Goal: Check status: Check status

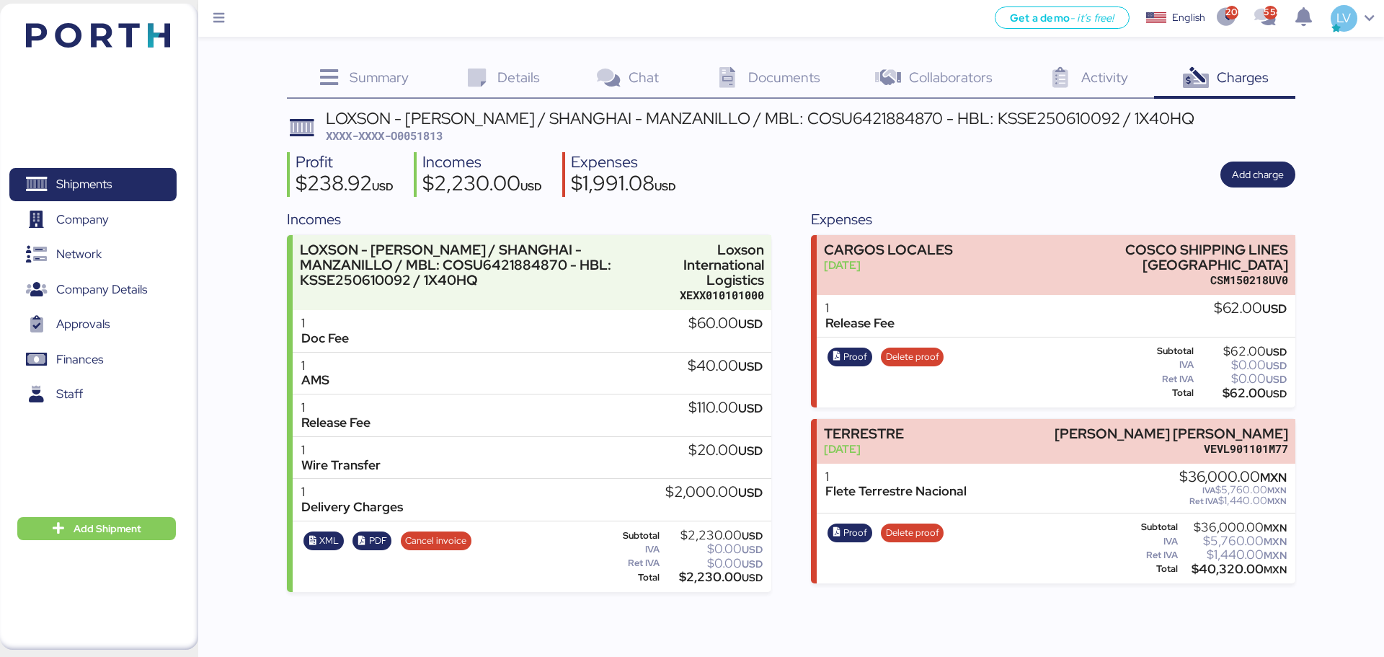
click at [149, 36] on img at bounding box center [98, 35] width 144 height 25
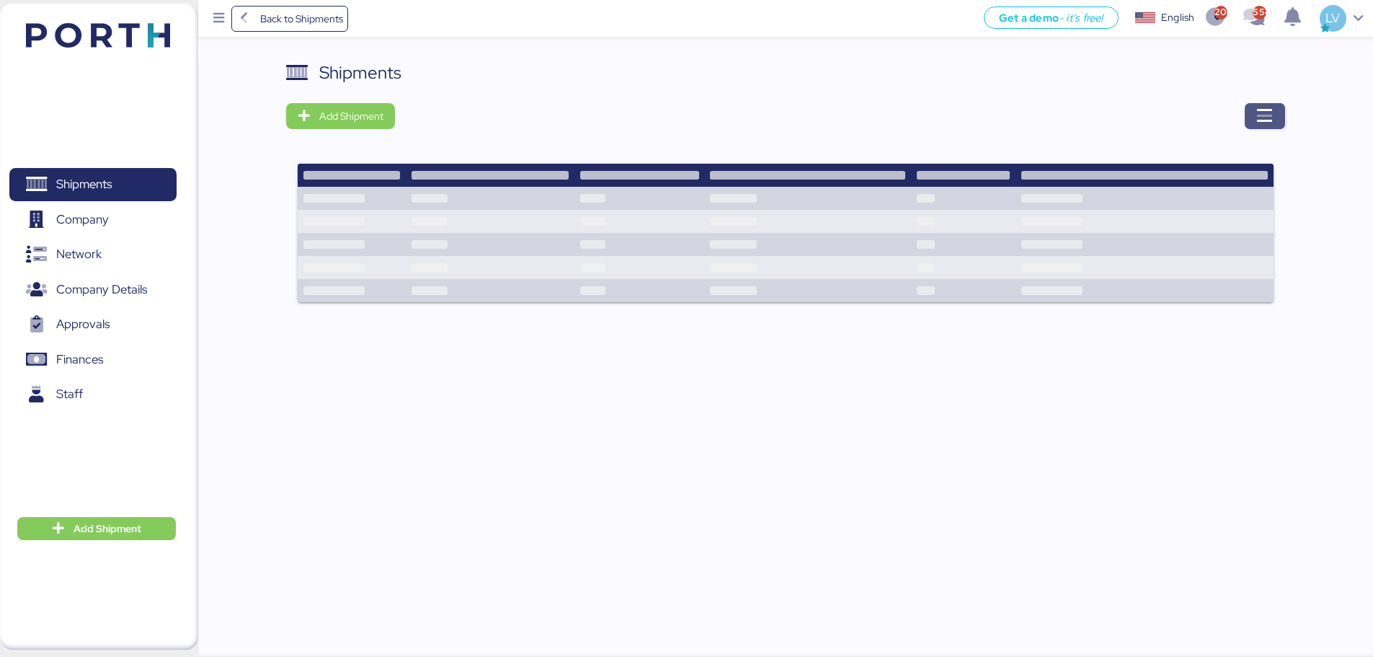
click at [538, 109] on icon "button" at bounding box center [1264, 115] width 17 height 17
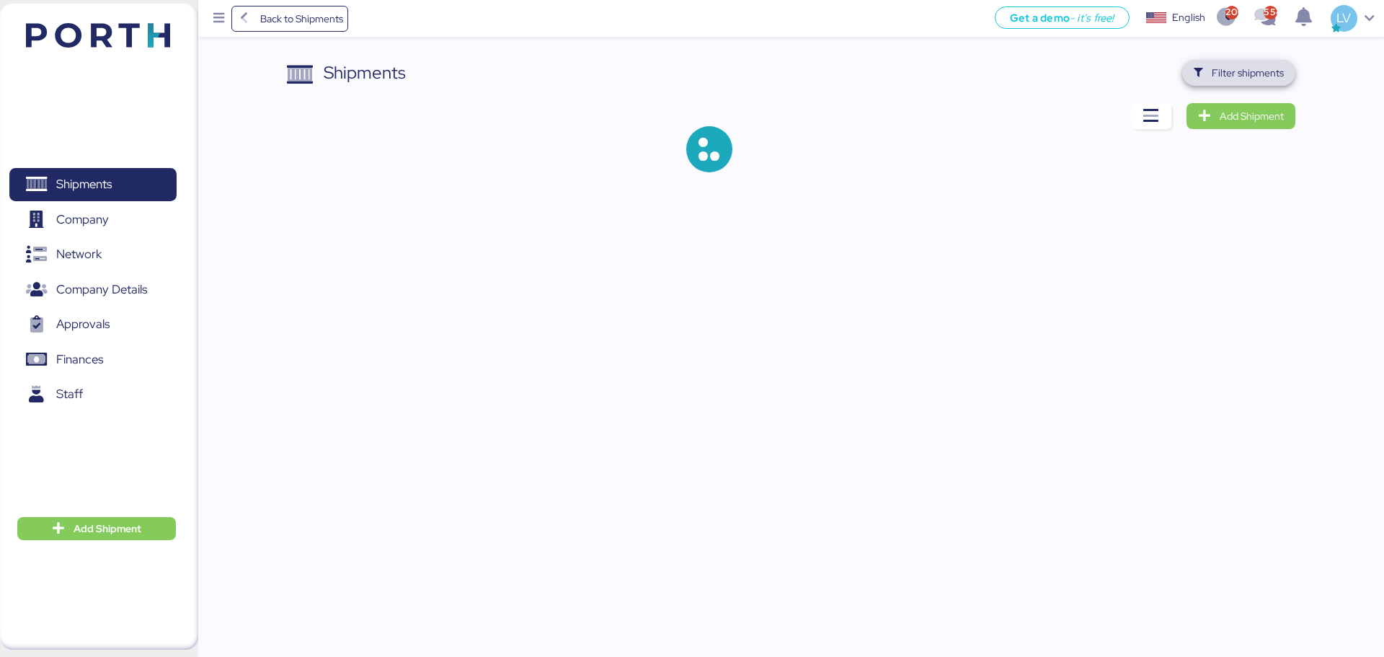
click at [538, 65] on span "Filter shipments" at bounding box center [1248, 72] width 72 height 17
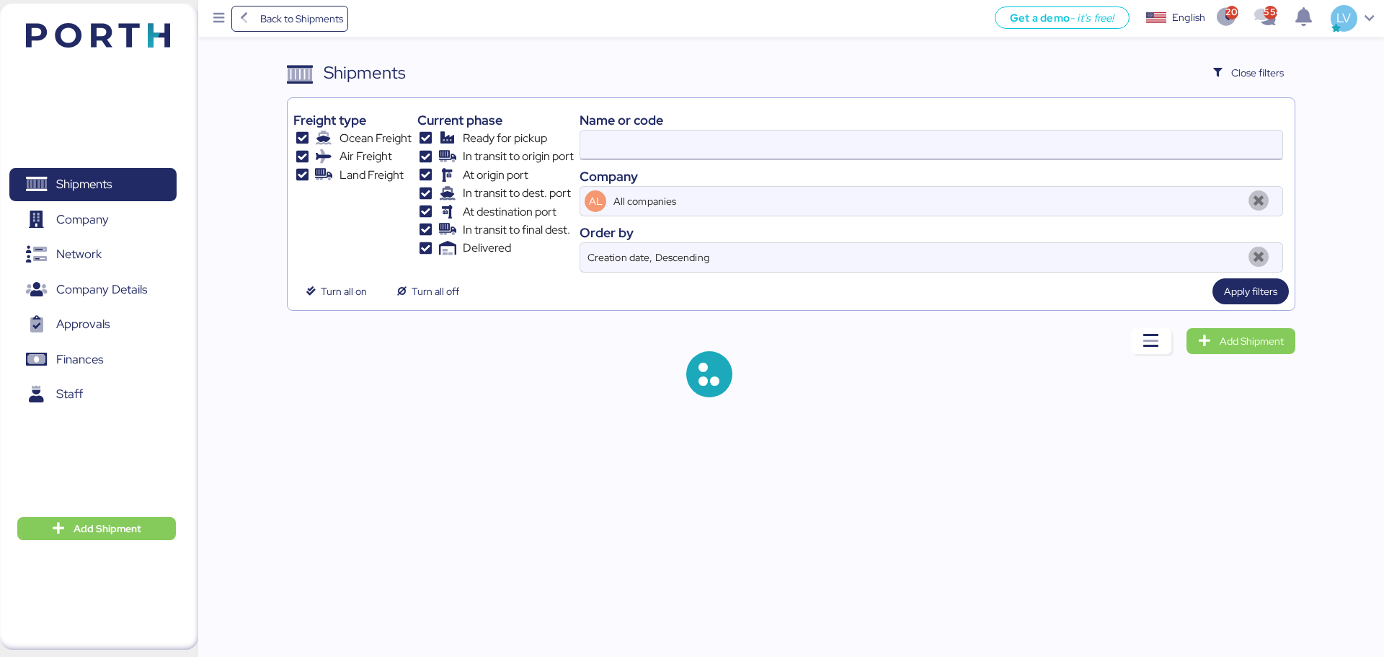
click at [538, 148] on input at bounding box center [931, 144] width 702 height 29
paste input "O0051953"
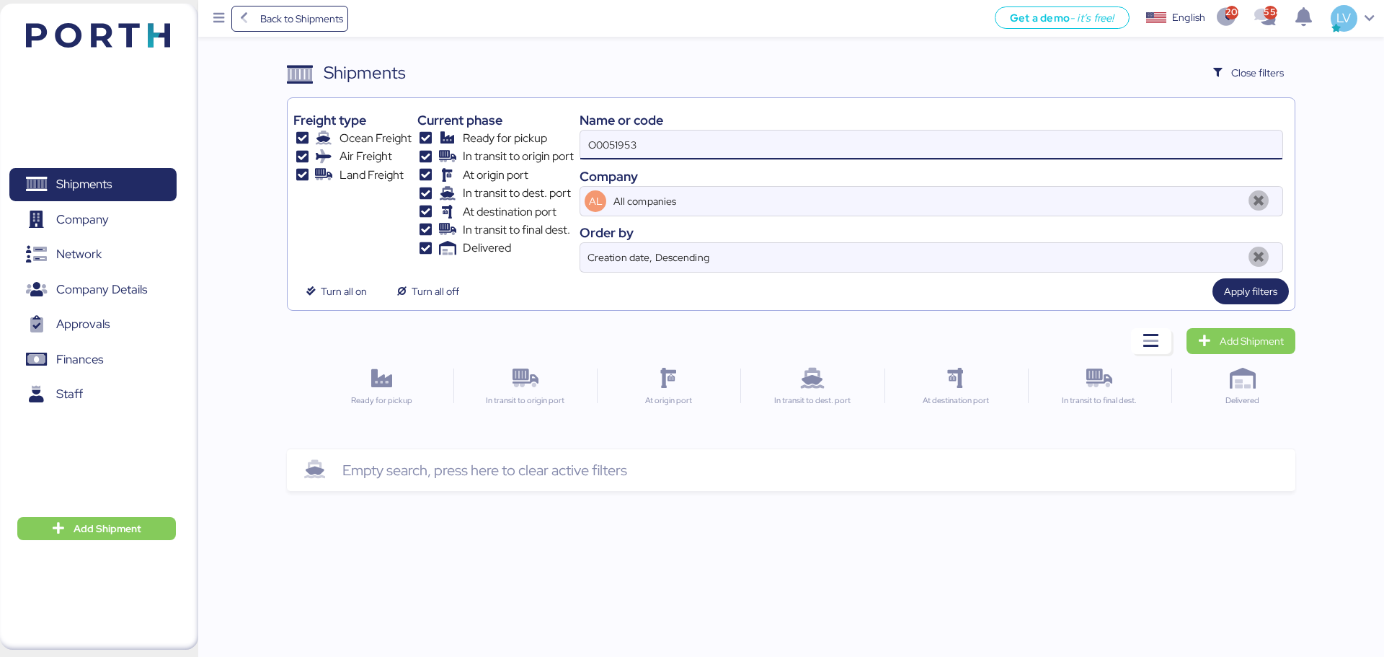
type input "O0051953"
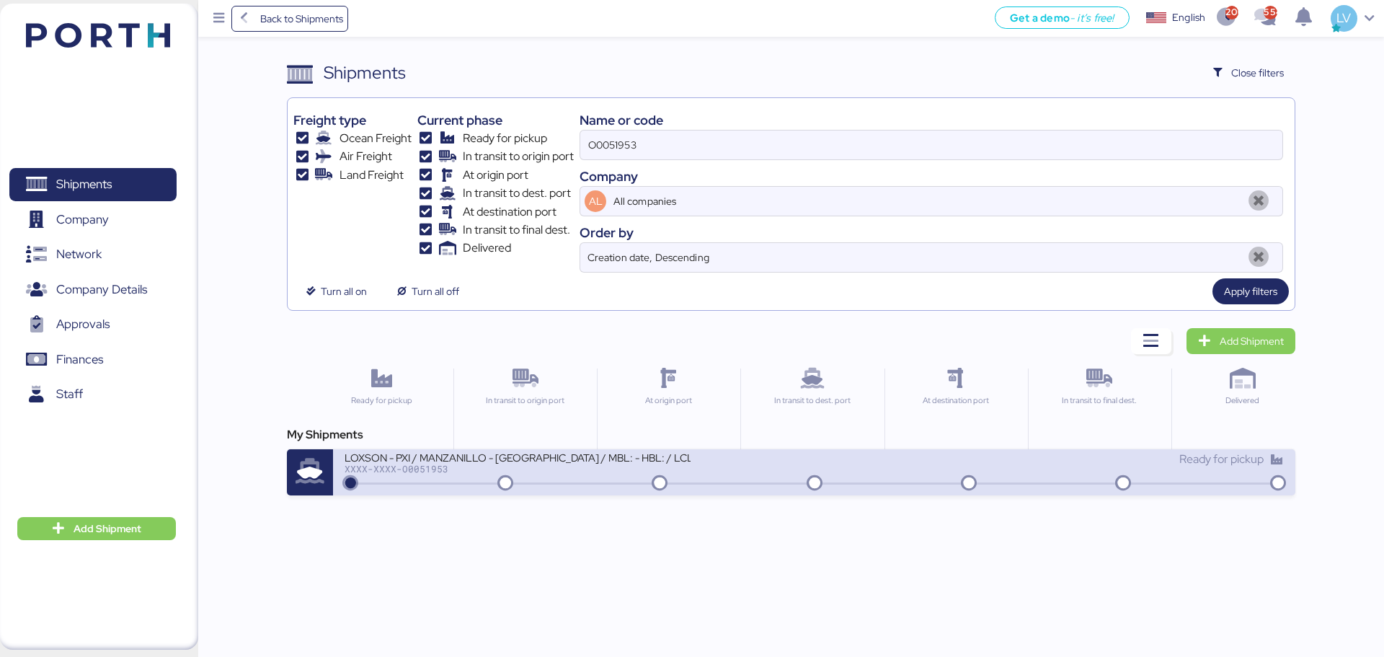
click at [538, 207] on div "Ready for pickup" at bounding box center [1048, 465] width 469 height 31
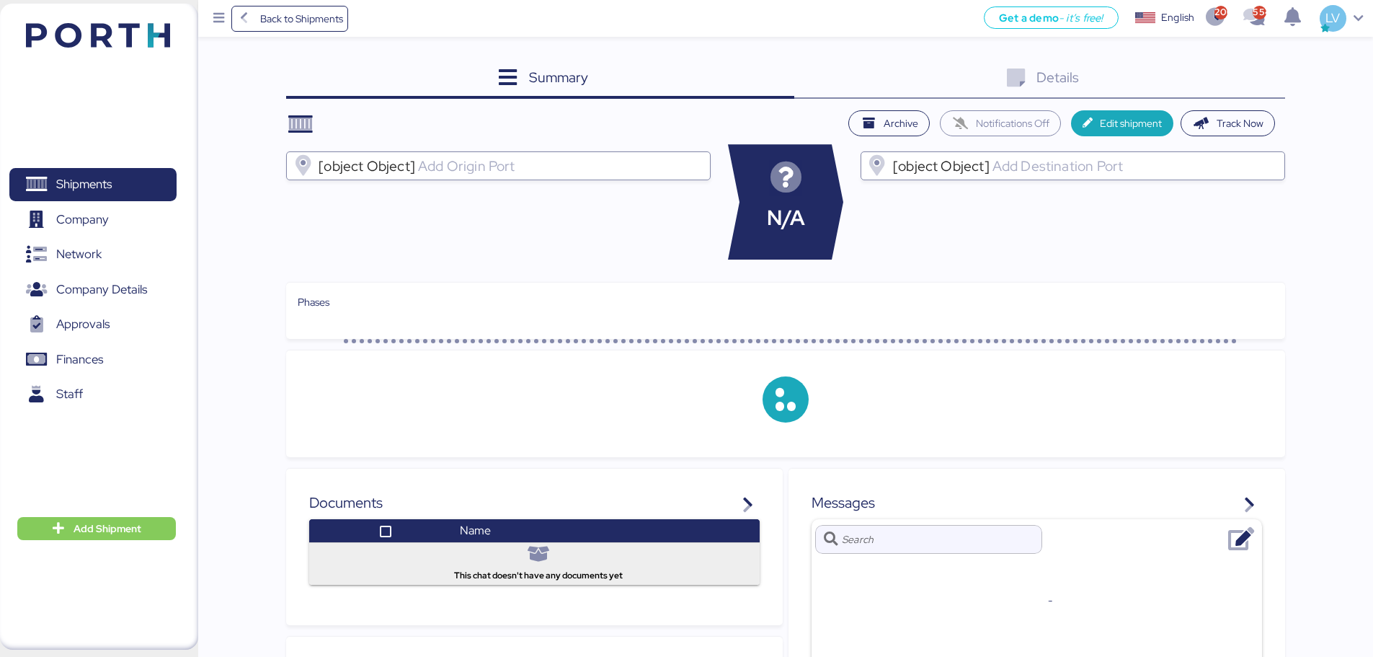
click at [538, 98] on div "Summary 0 Details 0" at bounding box center [785, 79] width 999 height 39
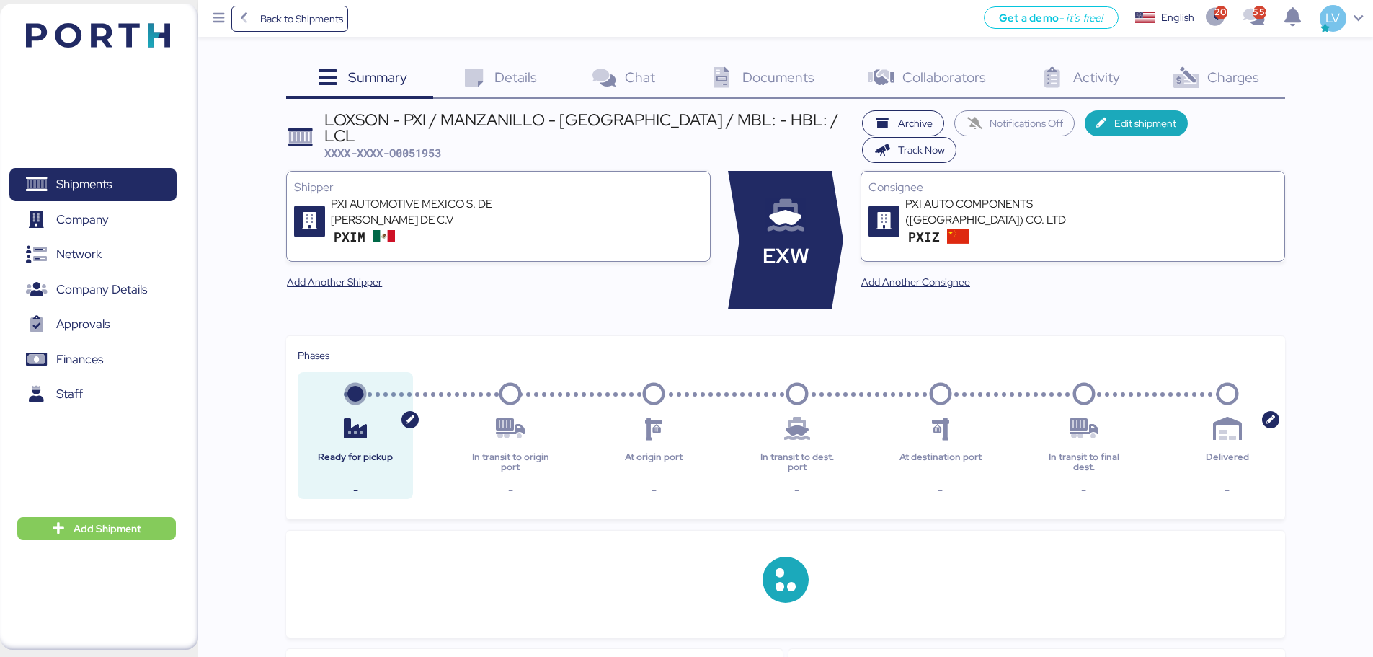
click at [538, 90] on div "Charges 0" at bounding box center [1214, 79] width 139 height 39
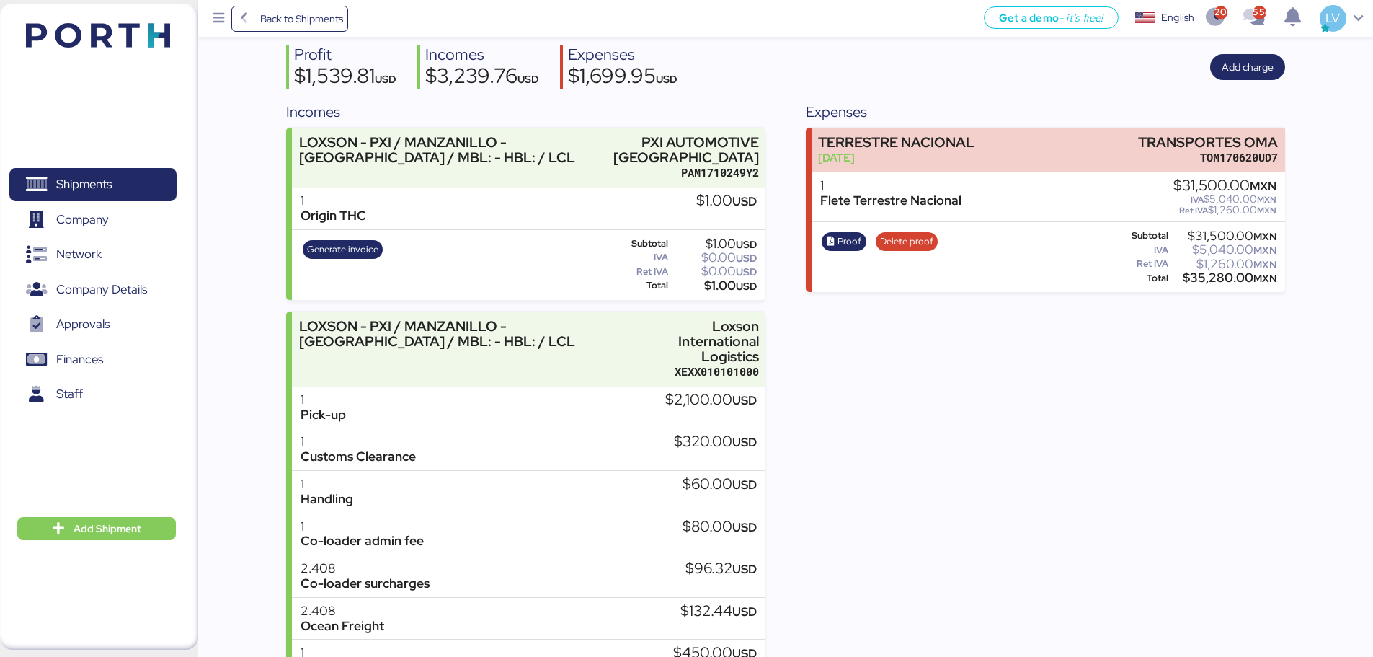
scroll to position [199, 0]
